Goal: Task Accomplishment & Management: Complete application form

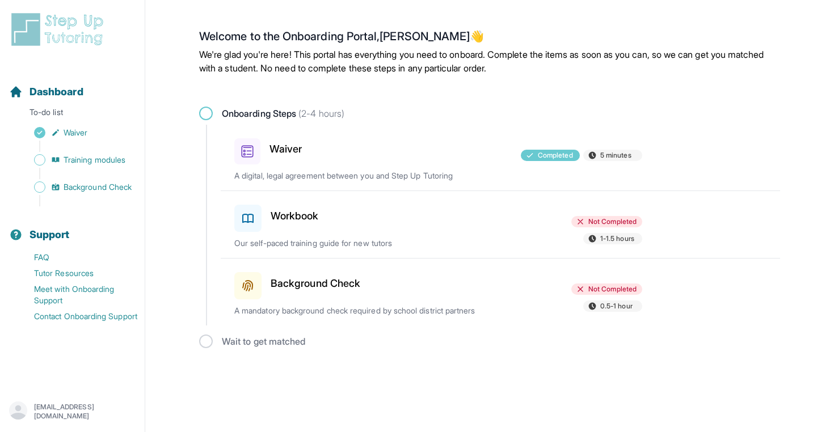
click at [324, 220] on div "Workbook" at bounding box center [300, 216] width 132 height 32
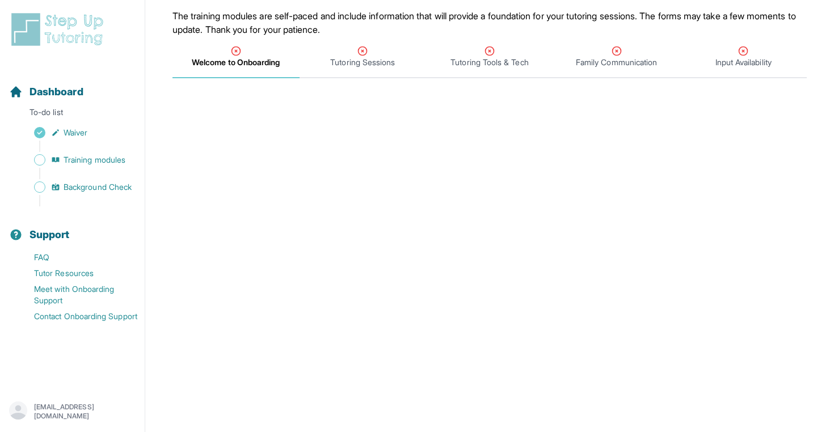
scroll to position [110, 0]
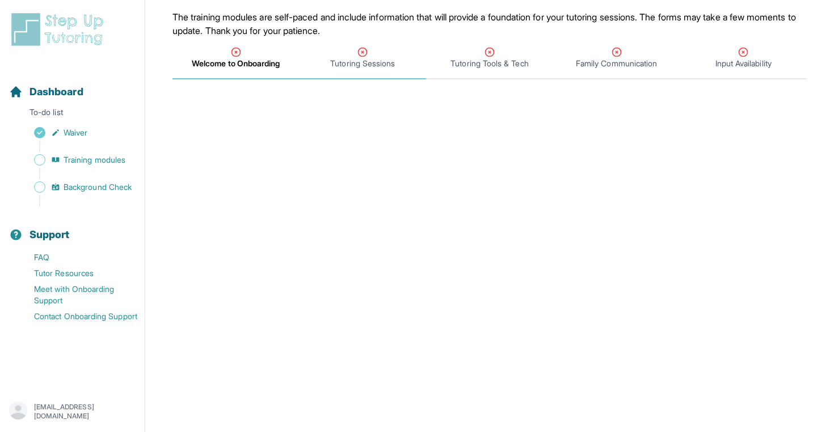
click at [364, 55] on icon "Tabs" at bounding box center [362, 52] width 11 height 11
click at [501, 64] on span "Tutoring Tools & Tech" at bounding box center [489, 63] width 78 height 11
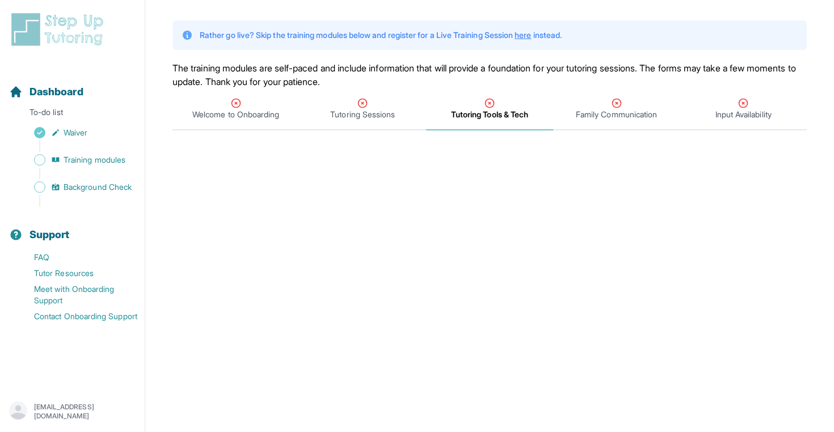
scroll to position [61, 0]
click at [353, 109] on span "Tutoring Sessions" at bounding box center [362, 112] width 65 height 11
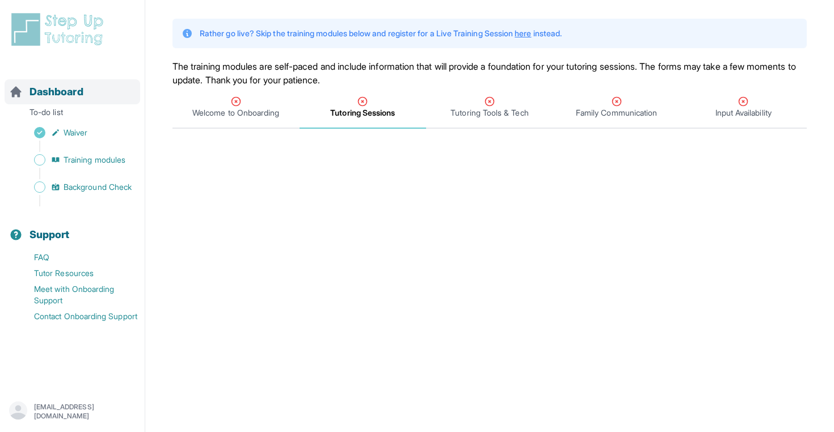
click at [52, 86] on span "Dashboard" at bounding box center [56, 92] width 54 height 16
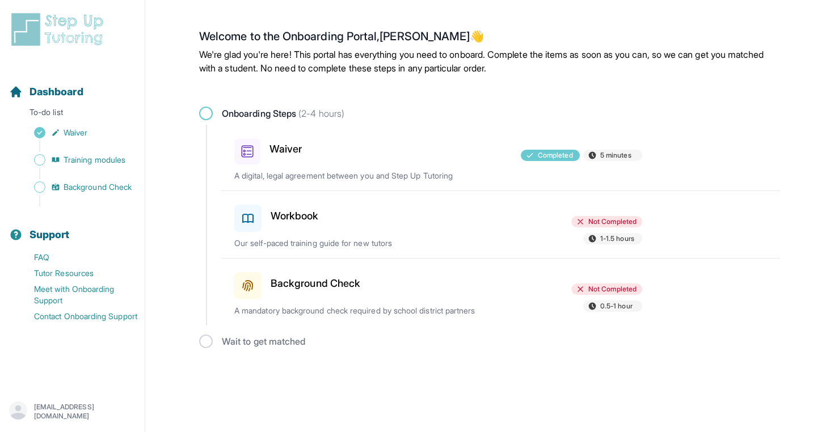
click at [306, 218] on h3 "Workbook" at bounding box center [295, 216] width 48 height 16
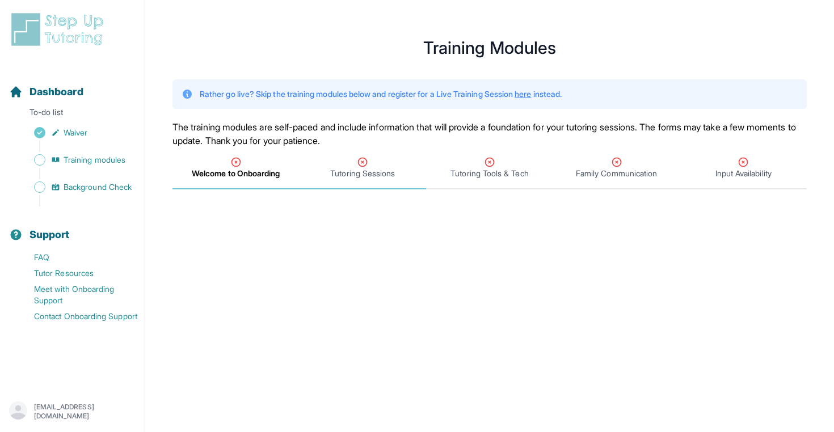
click at [368, 178] on span "Tutoring Sessions" at bounding box center [362, 173] width 65 height 11
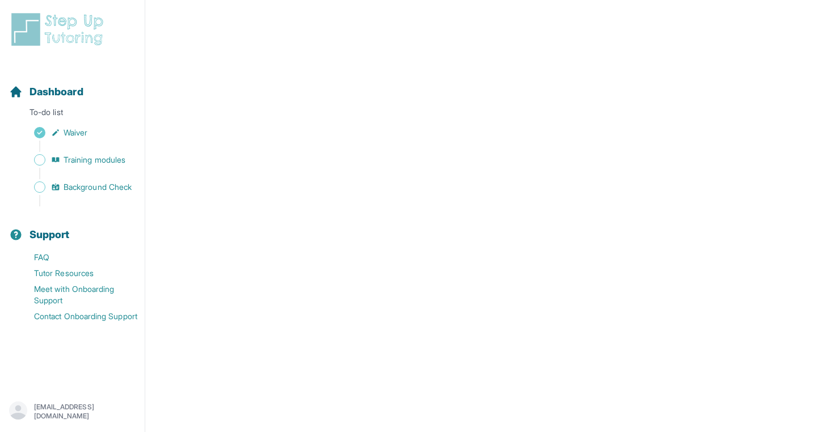
scroll to position [115, 0]
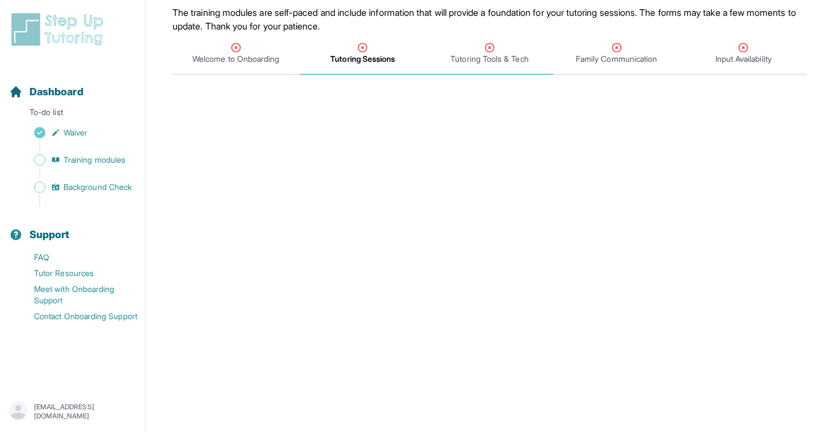
click at [479, 53] on div "Tutoring Tools & Tech" at bounding box center [489, 53] width 123 height 23
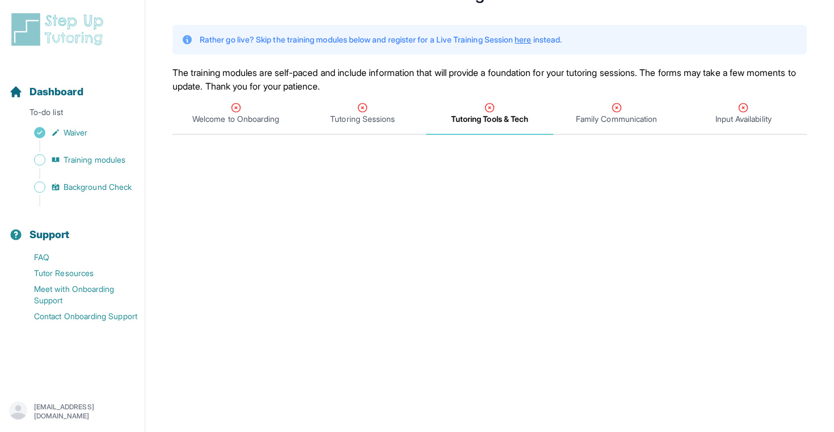
scroll to position [60, 0]
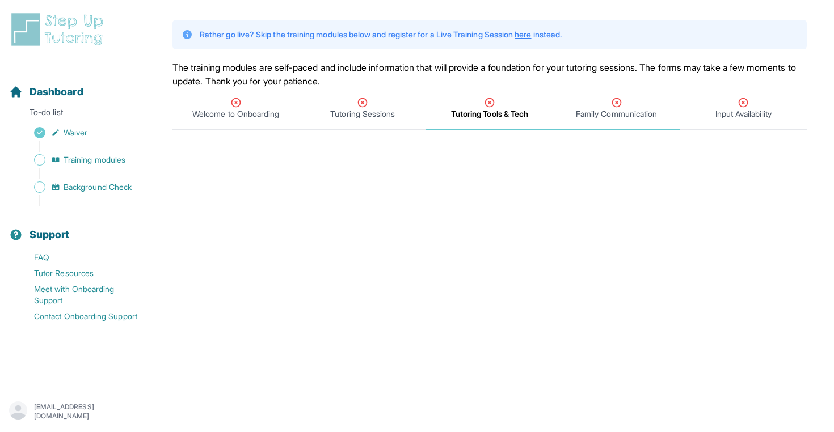
click at [615, 120] on span "Family Communication" at bounding box center [616, 109] width 127 height 42
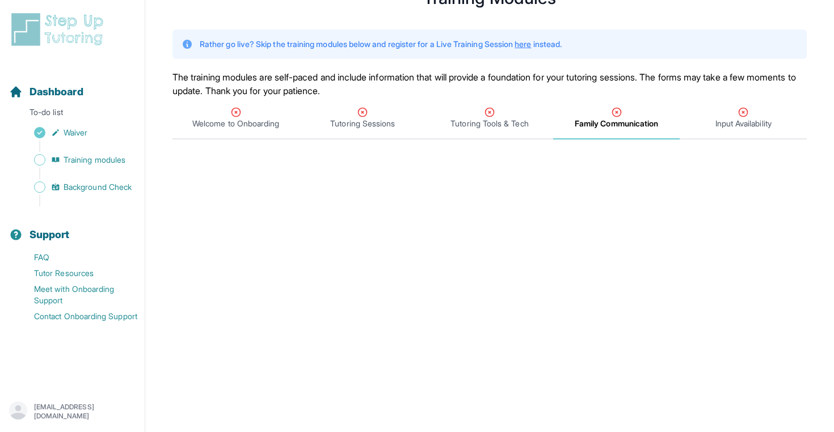
scroll to position [61, 0]
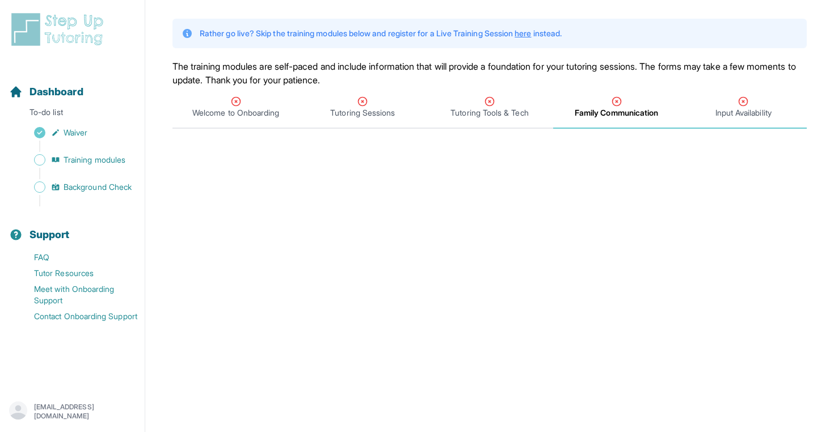
click at [733, 92] on span "Input Availability" at bounding box center [742, 108] width 127 height 42
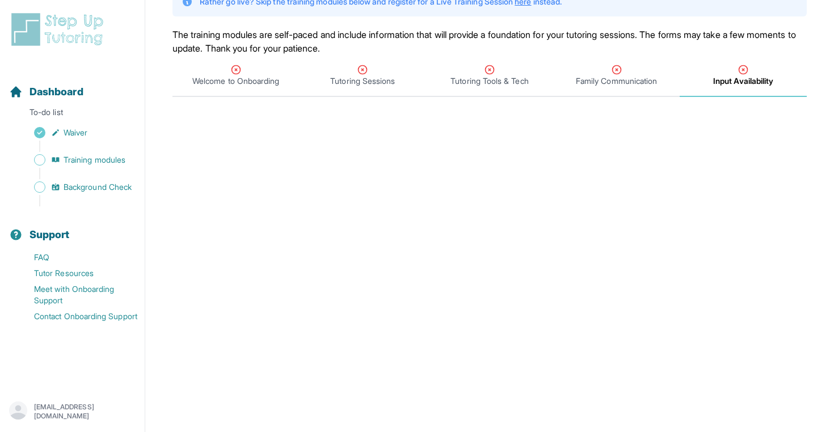
scroll to position [0, 0]
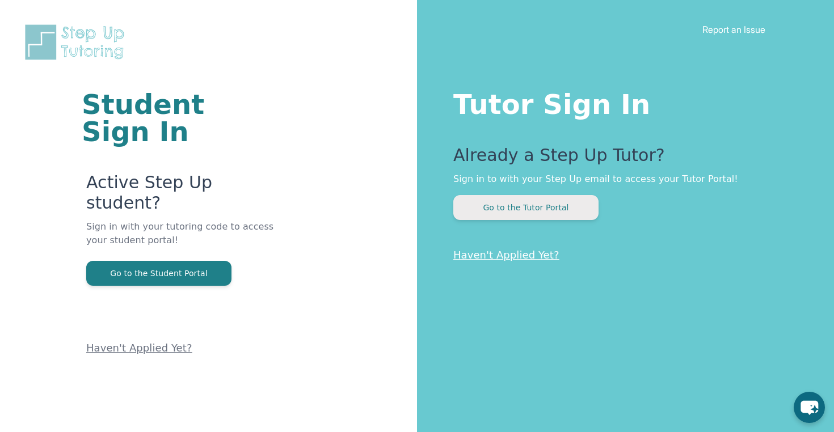
click at [552, 202] on button "Go to the Tutor Portal" at bounding box center [525, 207] width 145 height 25
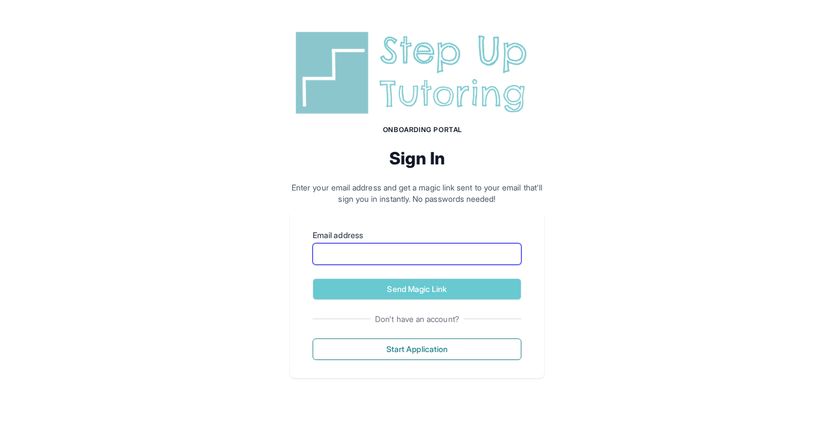
click at [378, 248] on input "Email address" at bounding box center [416, 254] width 209 height 22
type input "**********"
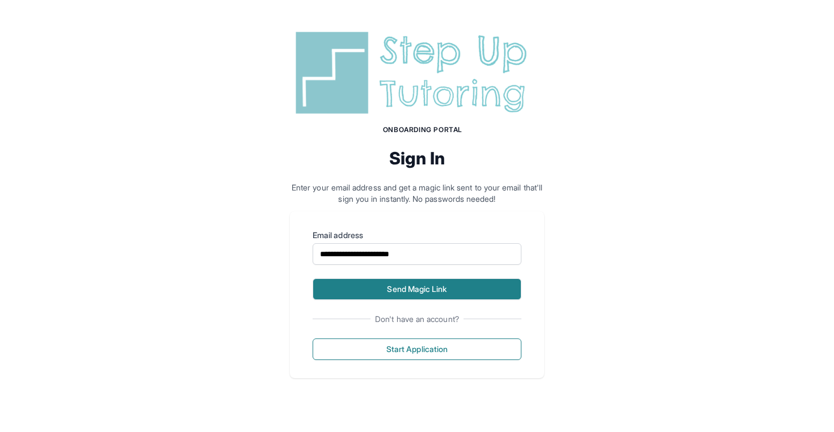
click at [405, 294] on button "Send Magic Link" at bounding box center [416, 289] width 209 height 22
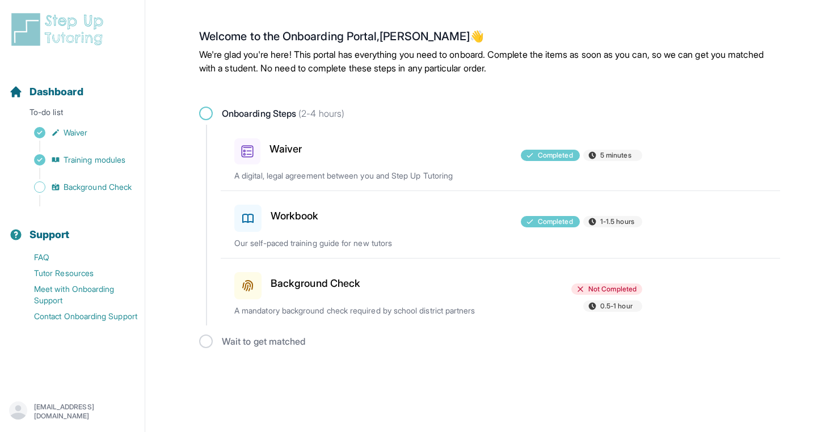
click at [307, 284] on h3 "Background Check" at bounding box center [316, 284] width 90 height 16
